Goal: Obtain resource: Obtain resource

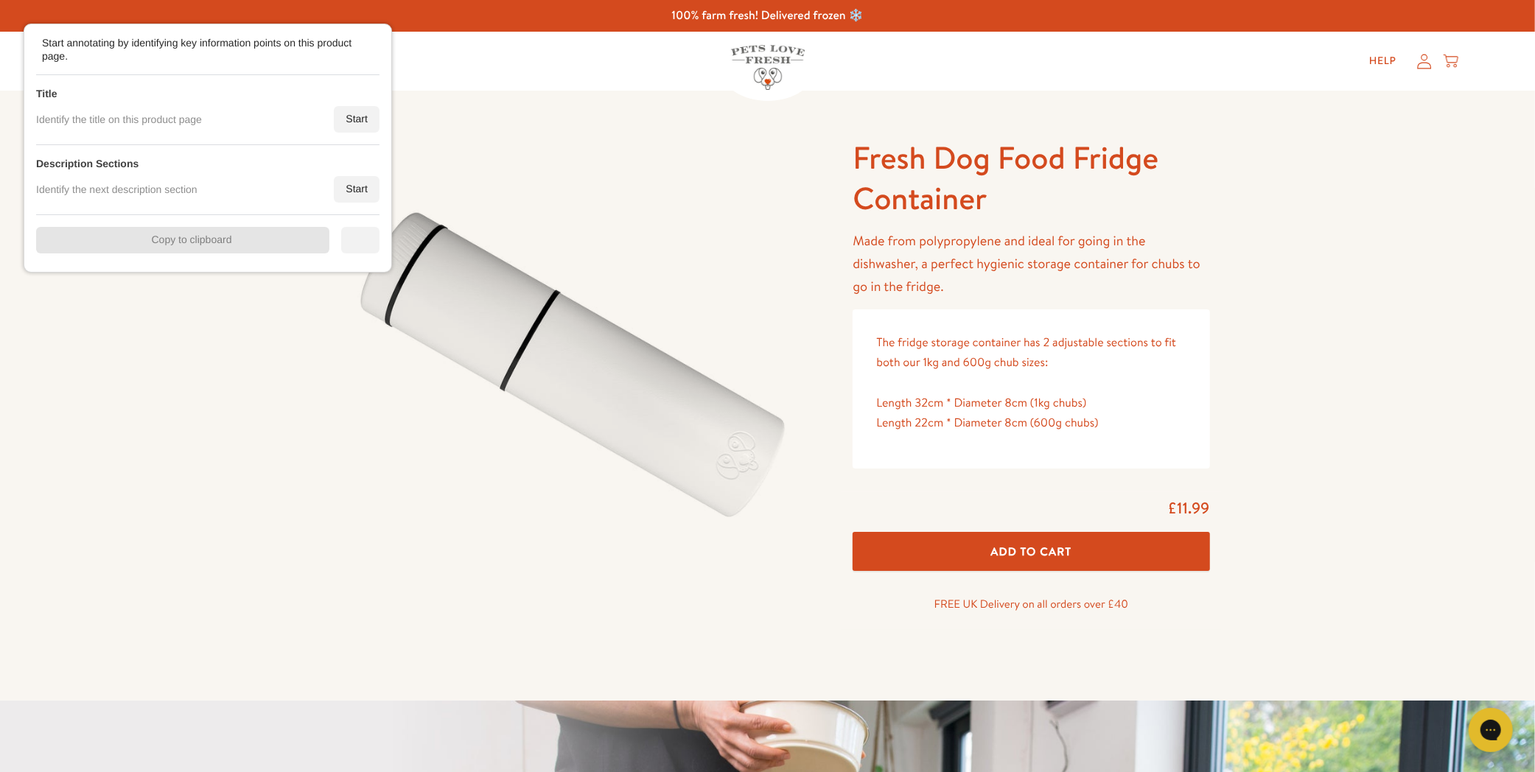
click at [372, 52] on div at bounding box center [369, 46] width 15 height 15
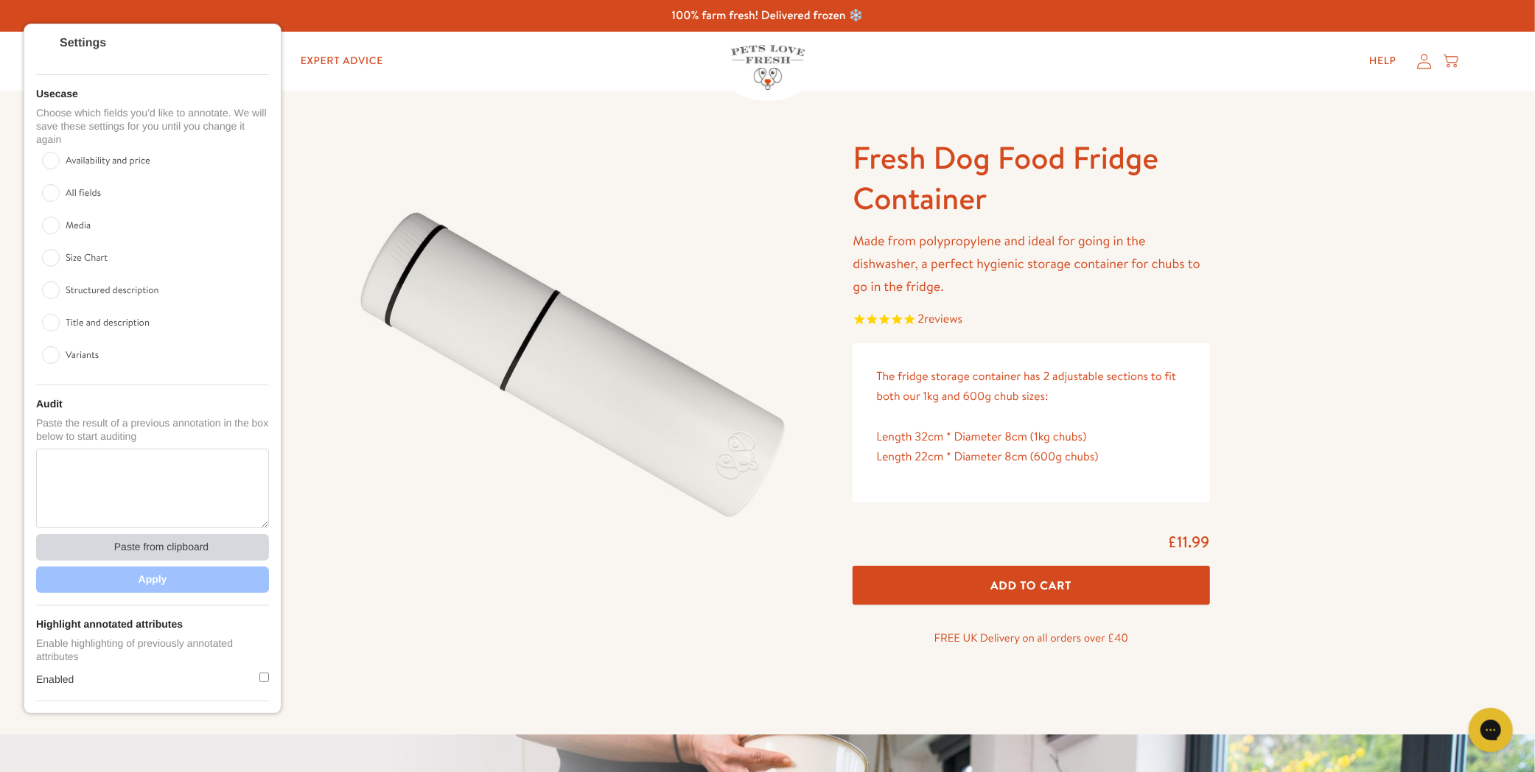
click at [100, 542] on div "Paste from clipboard" at bounding box center [103, 548] width 12 height 12
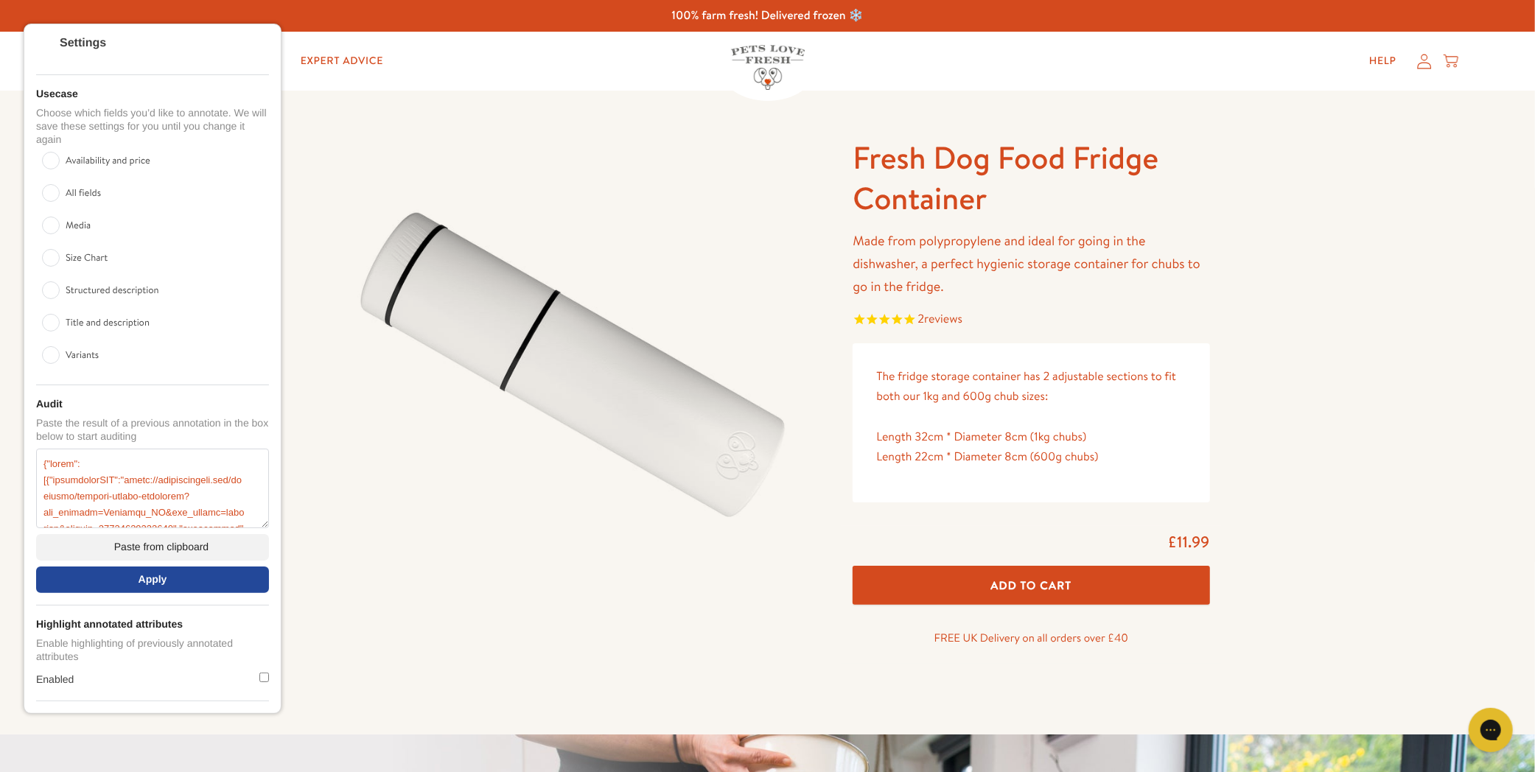
click at [65, 567] on div "Apply" at bounding box center [152, 580] width 233 height 27
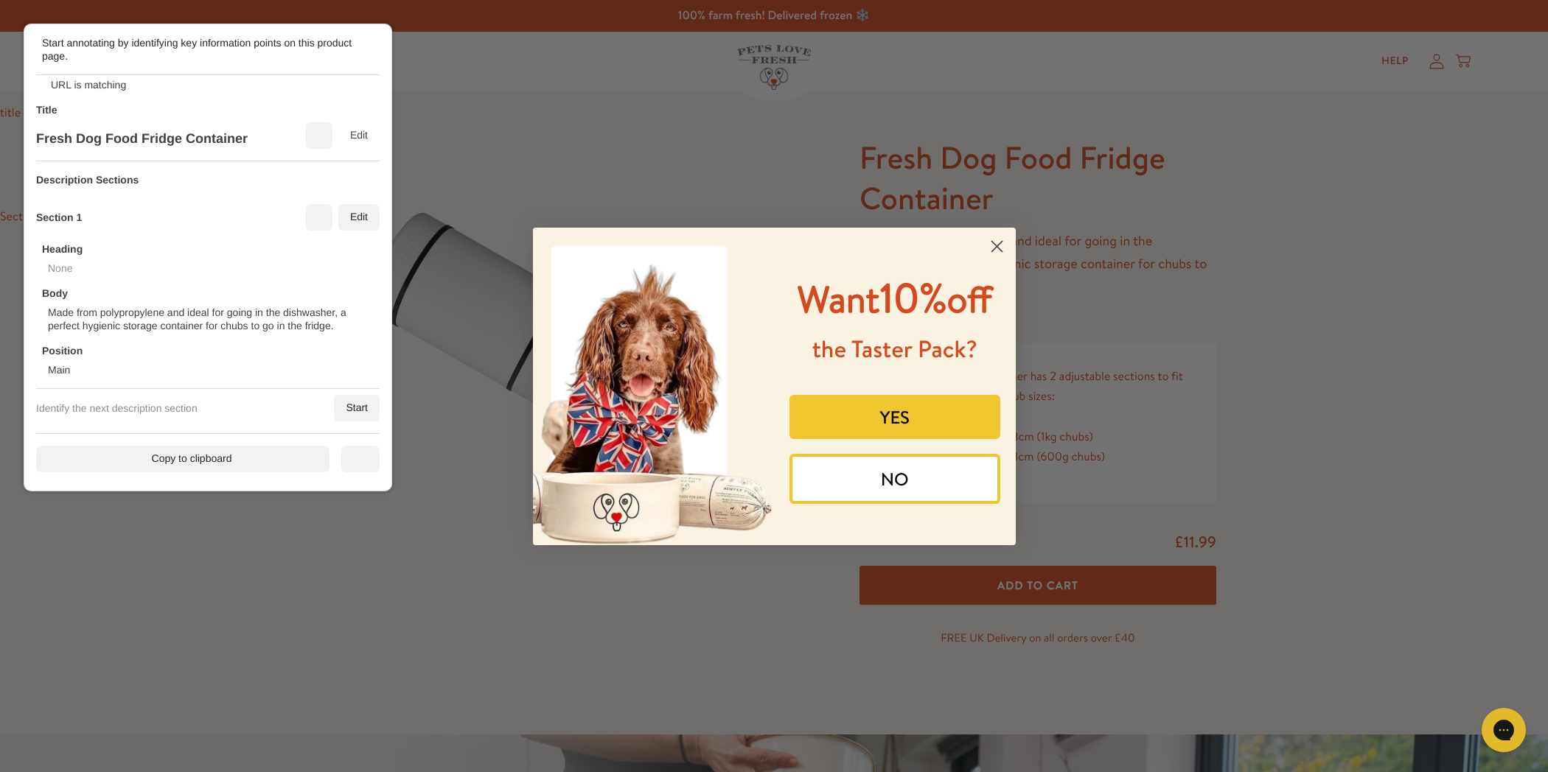
click at [996, 248] on circle "Close dialog" at bounding box center [996, 246] width 24 height 24
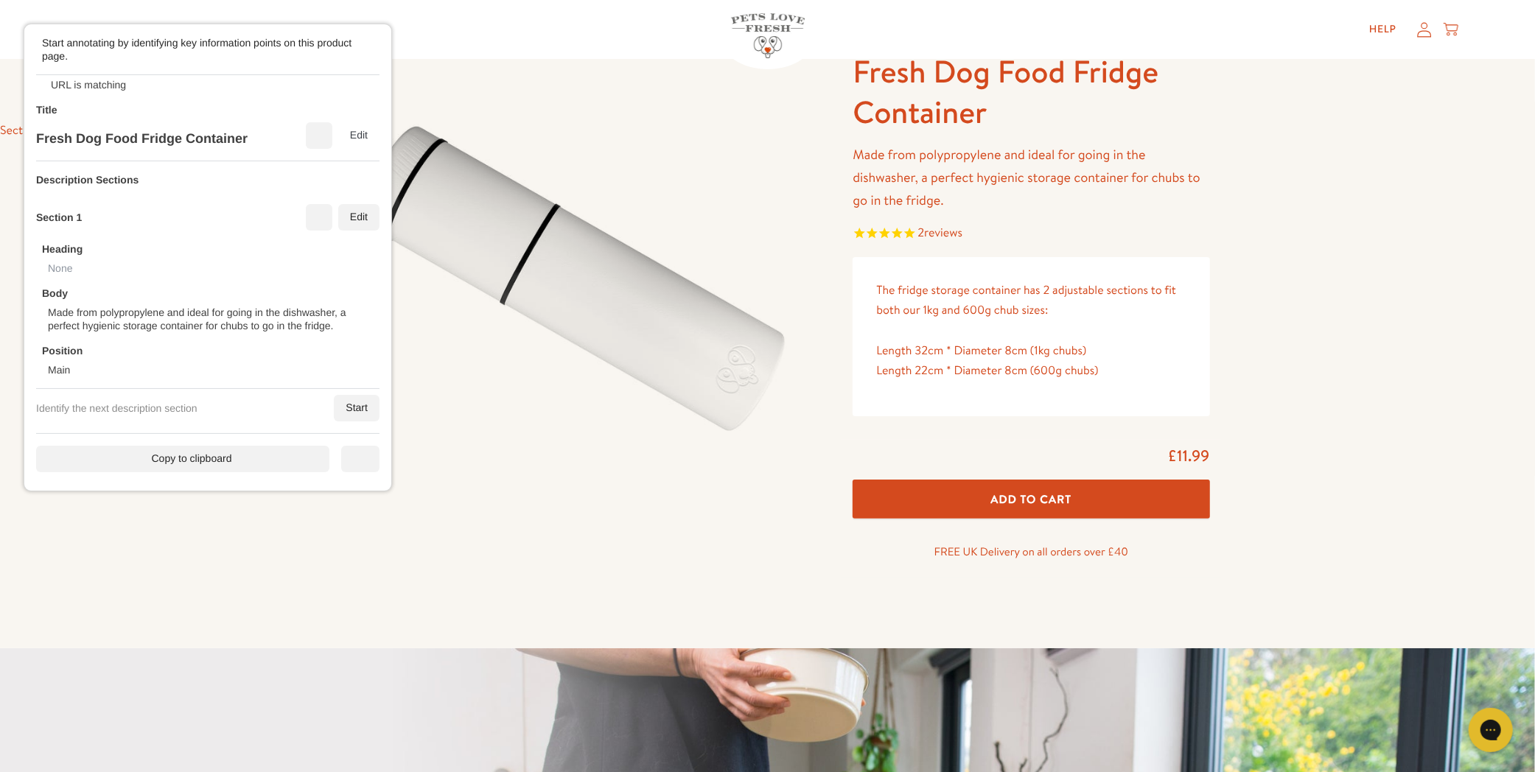
scroll to position [80, 0]
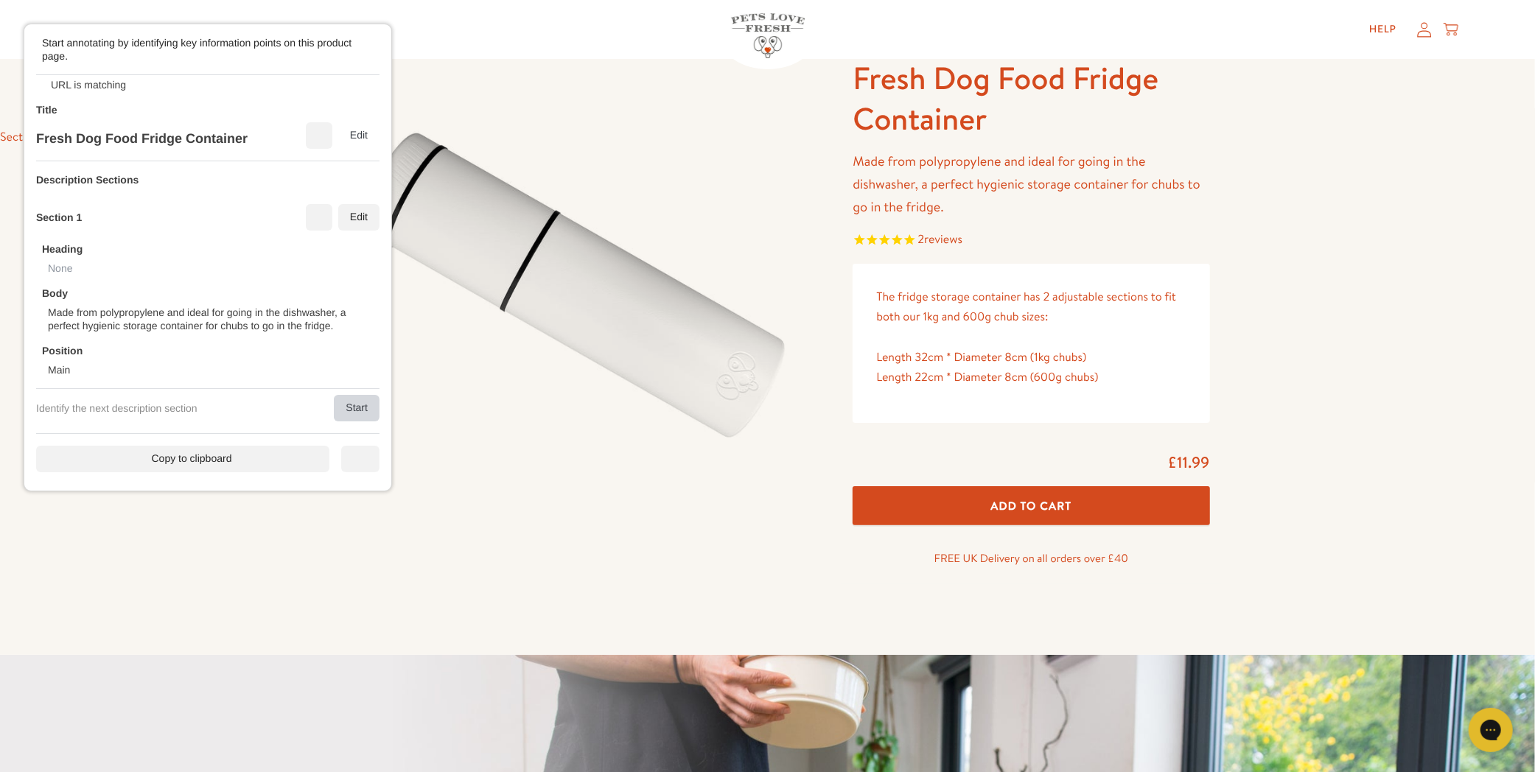
click at [343, 417] on div "Start" at bounding box center [357, 408] width 46 height 27
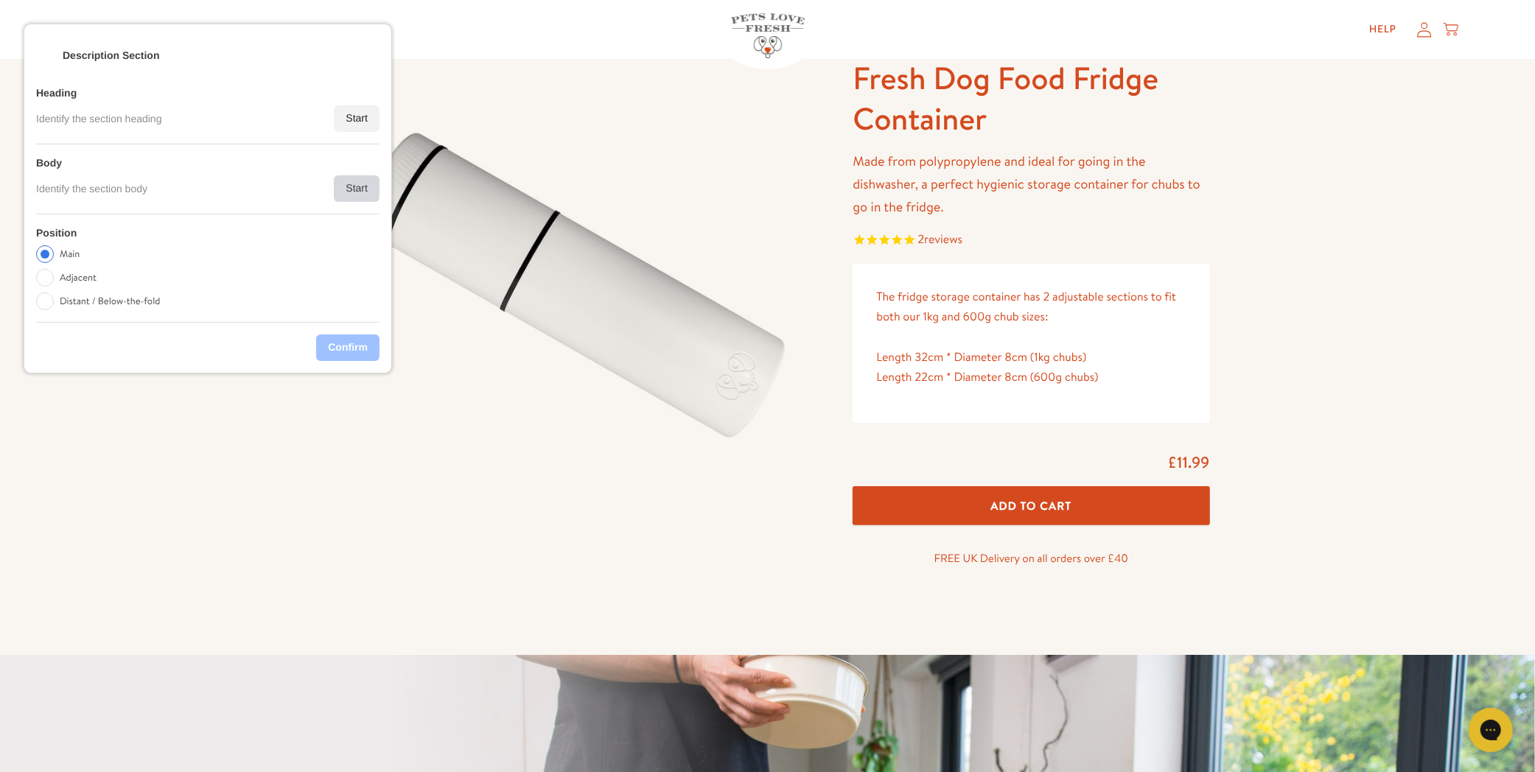
click at [363, 189] on div "Start" at bounding box center [357, 188] width 46 height 27
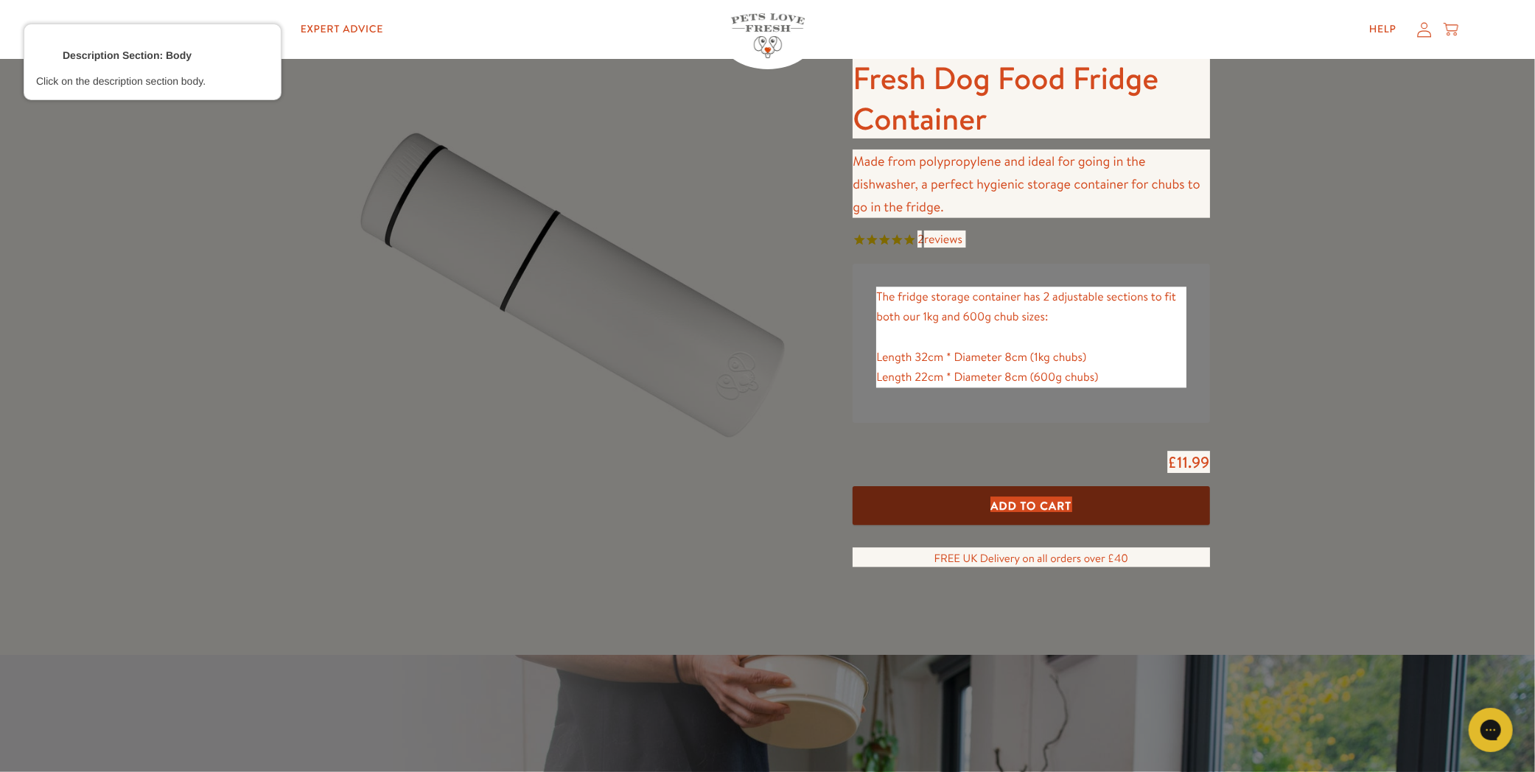
click at [1100, 335] on div at bounding box center [1032, 337] width 312 height 103
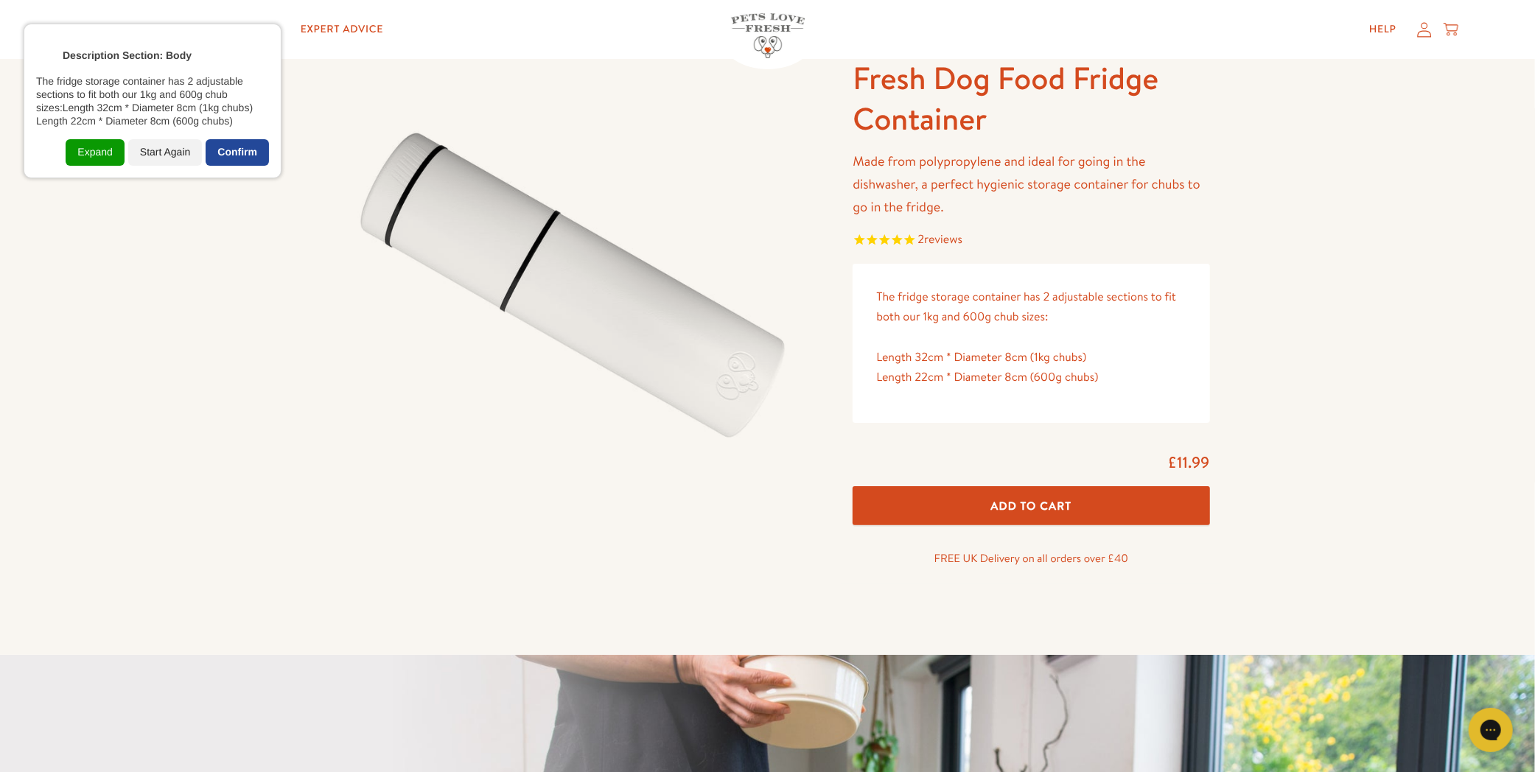
click at [233, 156] on div "Confirm" at bounding box center [237, 152] width 63 height 27
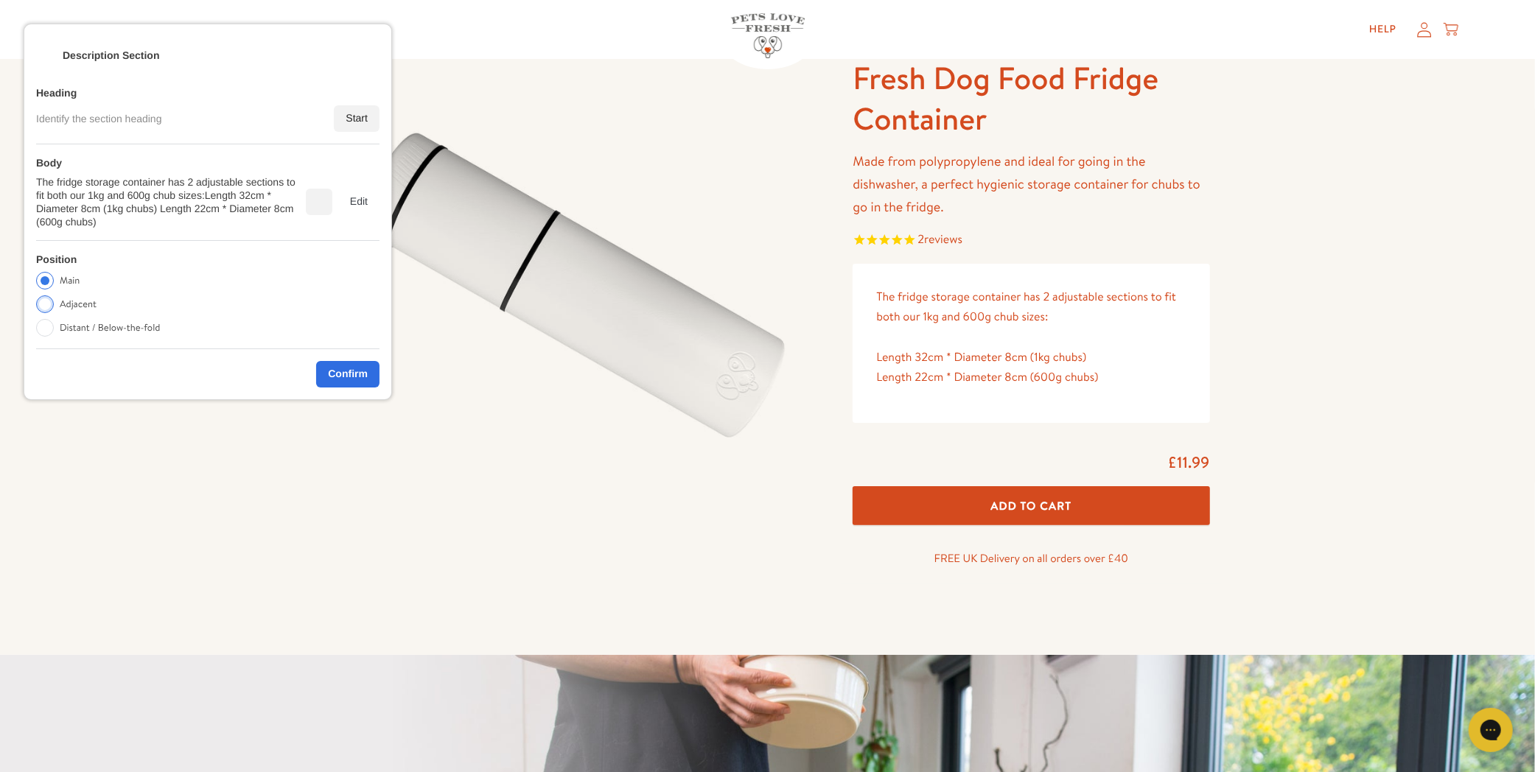
click at [78, 307] on label "Adjacent" at bounding box center [78, 305] width 37 height 18
click at [54, 307] on input "Adjacent" at bounding box center [45, 305] width 18 height 18
radio input "true"
click at [340, 384] on div "Confirm" at bounding box center [347, 374] width 63 height 27
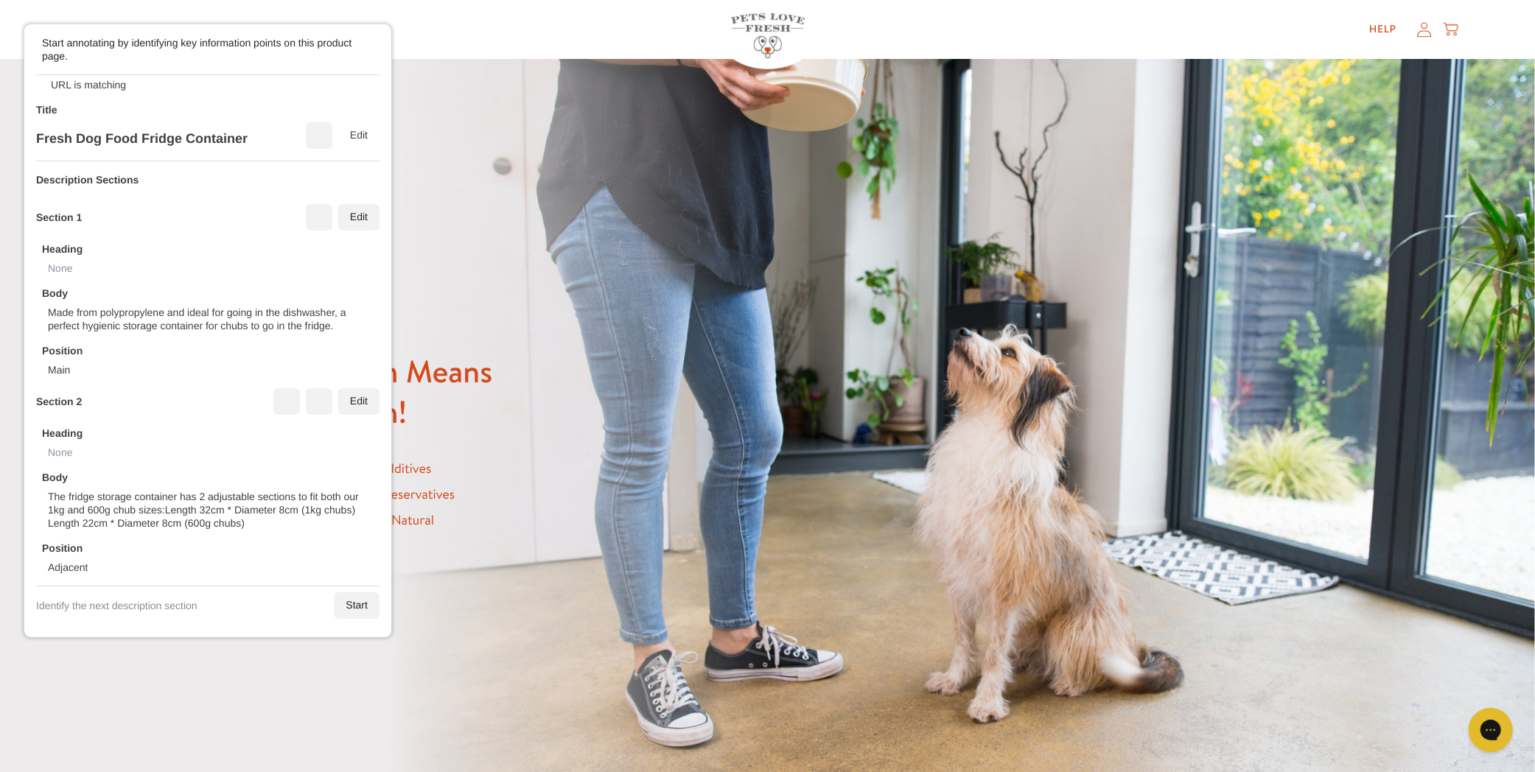
scroll to position [735, 0]
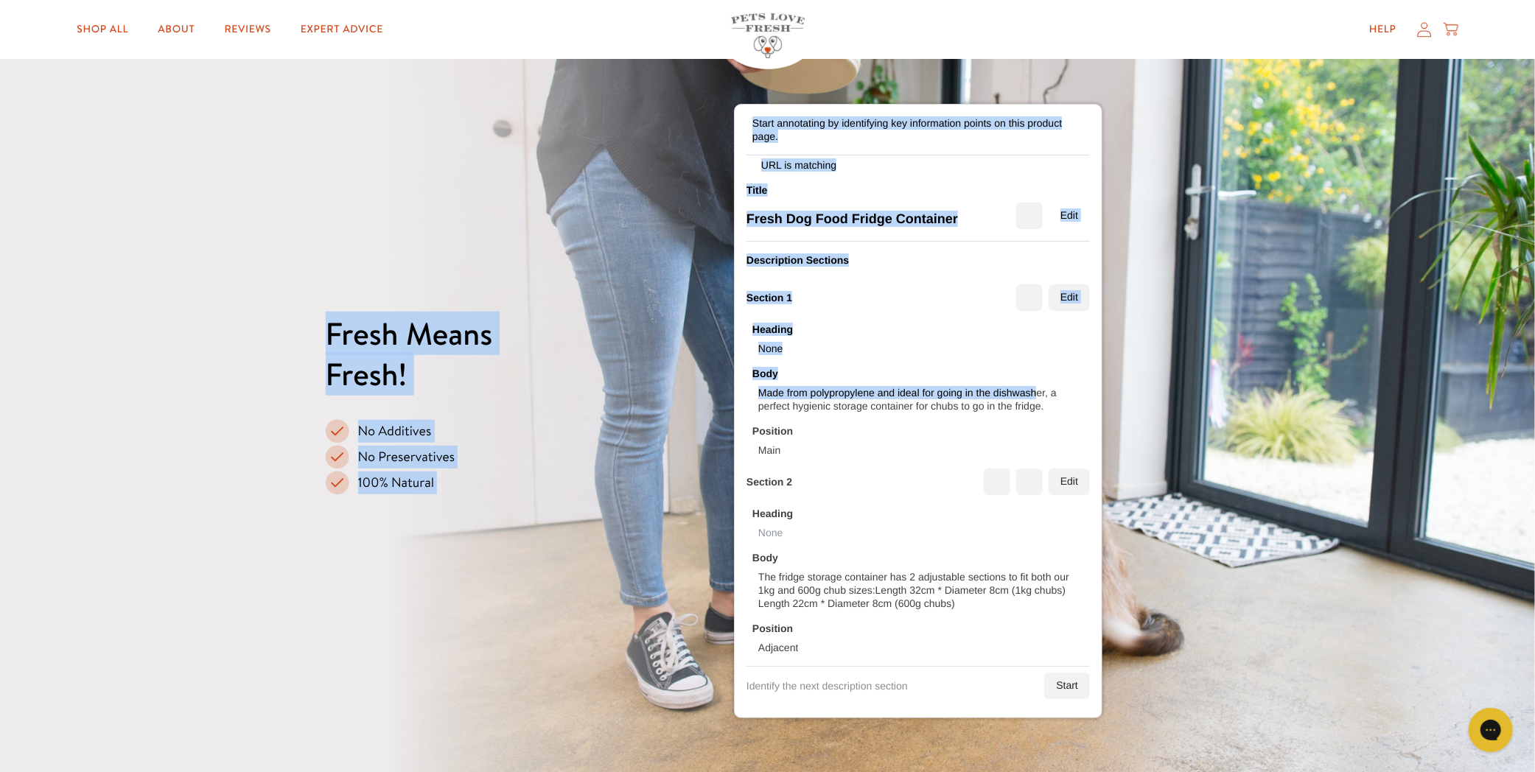
drag, startPoint x: 324, startPoint y: 312, endPoint x: 1024, endPoint y: 381, distance: 703.6
click at [1033, 391] on div "Made from polypropylene and ideal for going in the dishwasher, a perfect hygien…" at bounding box center [921, 399] width 326 height 27
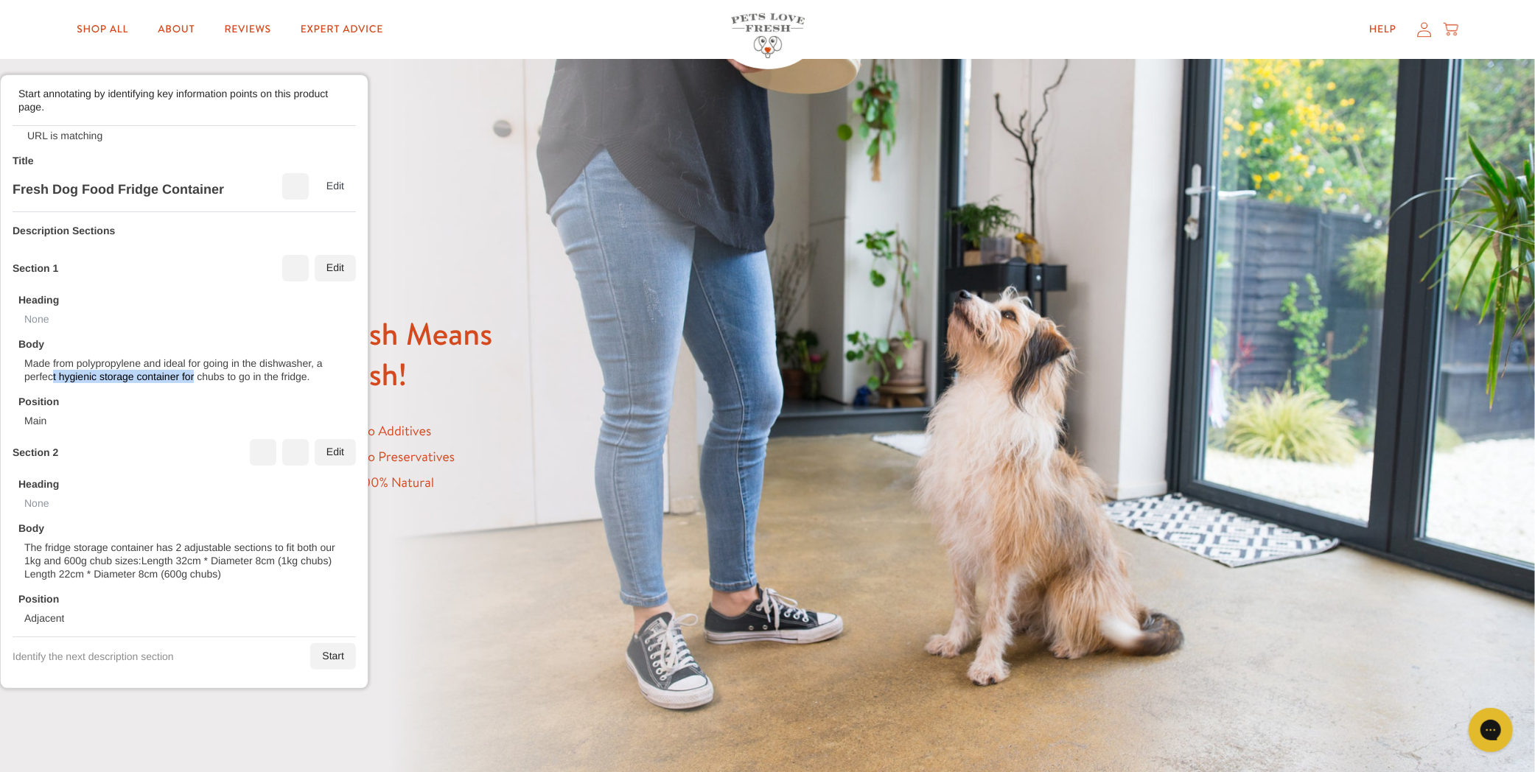
drag, startPoint x: 925, startPoint y: 405, endPoint x: 35, endPoint y: 361, distance: 891.4
click at [49, 362] on div "Made from polypropylene and ideal for going in the dishwasher, a perfect hygien…" at bounding box center [187, 370] width 326 height 27
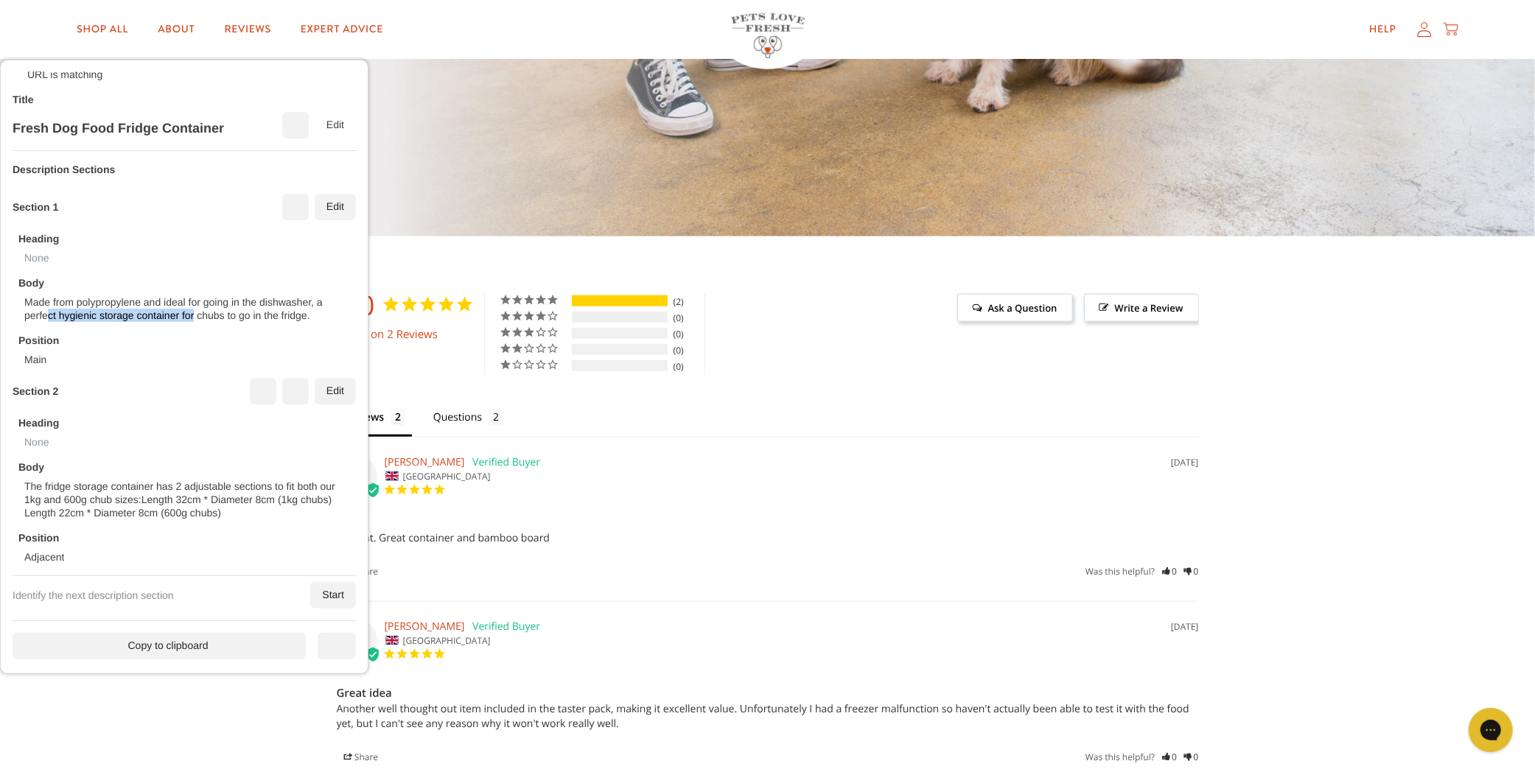
scroll to position [47, 0]
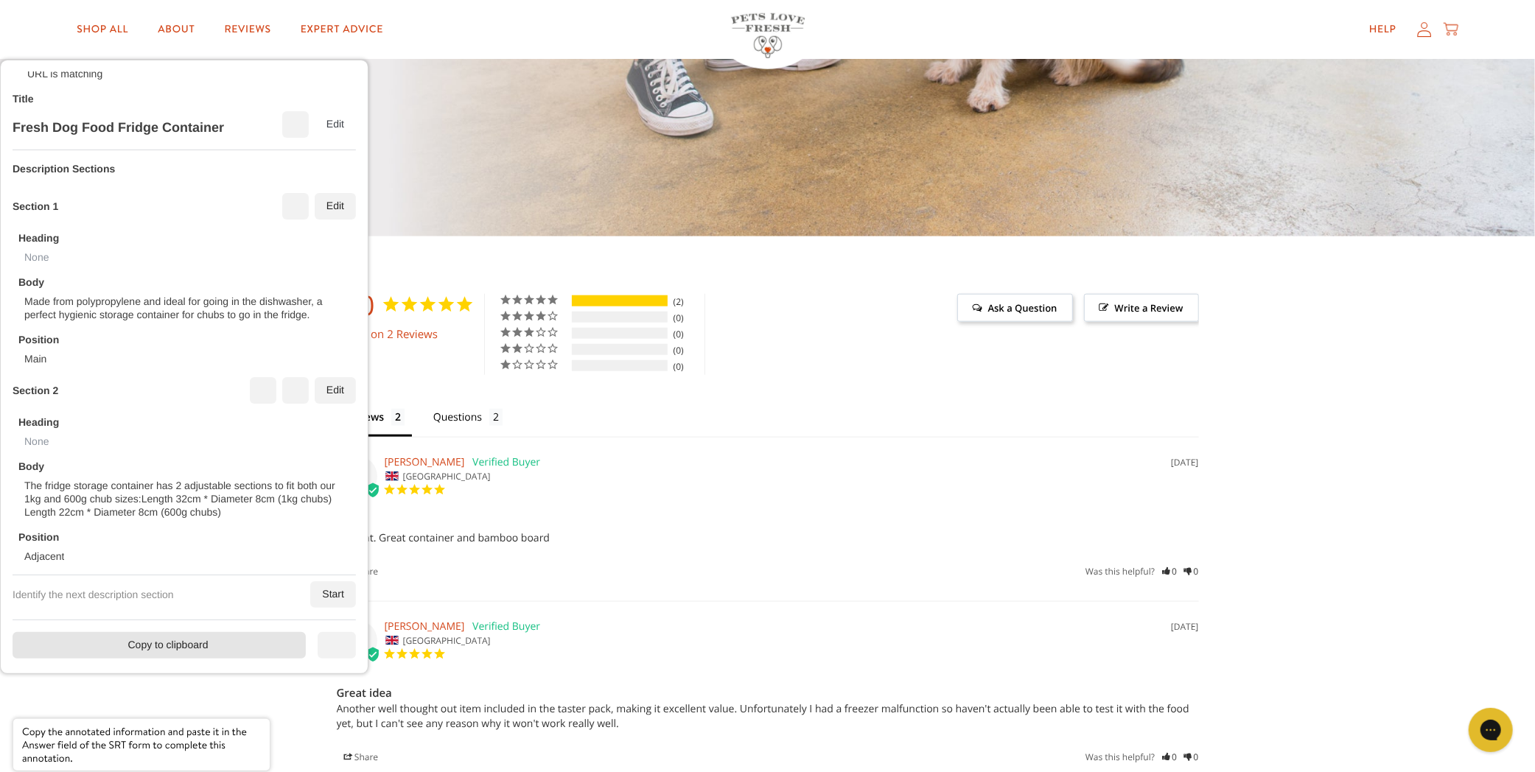
click at [177, 653] on div "Copy to clipboard" at bounding box center [159, 645] width 293 height 27
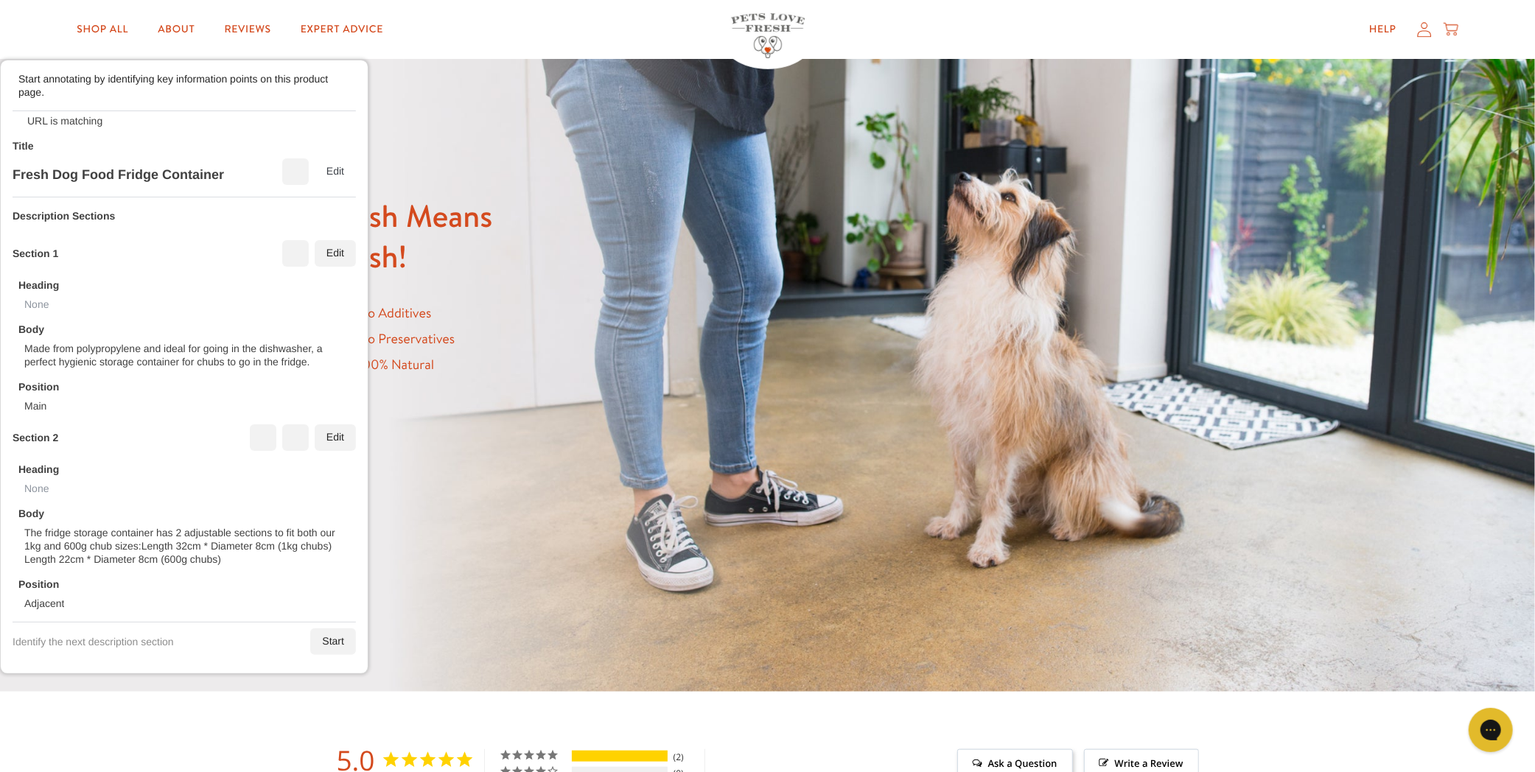
scroll to position [817, 0]
